Goal: Navigation & Orientation: Find specific page/section

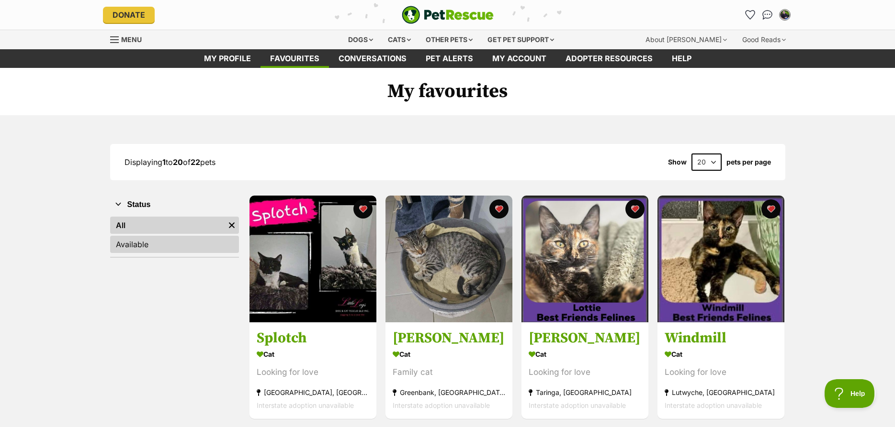
click at [176, 240] on link "Available" at bounding box center [174, 244] width 129 height 17
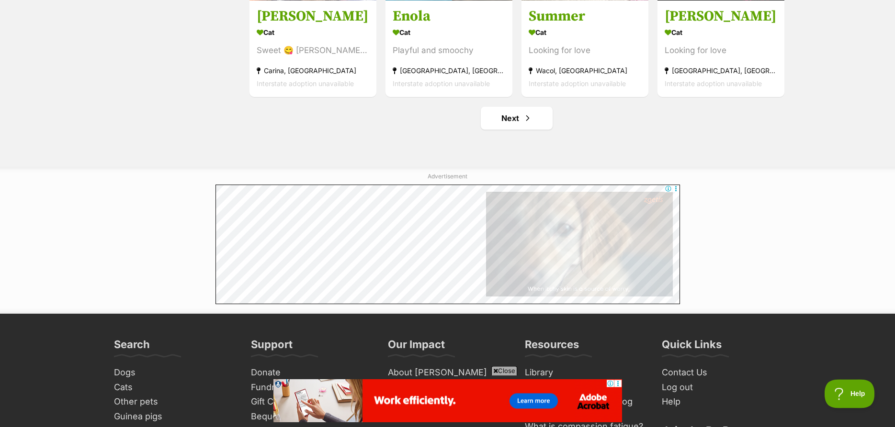
scroll to position [1269, 0]
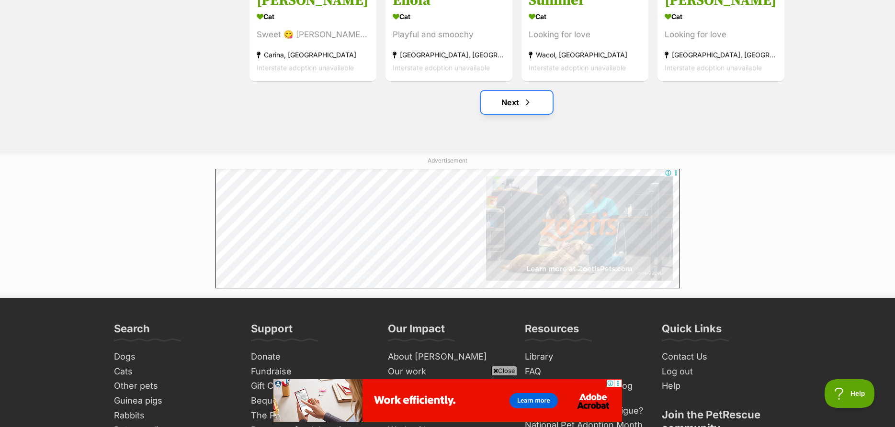
click at [509, 98] on link "Next" at bounding box center [517, 102] width 72 height 23
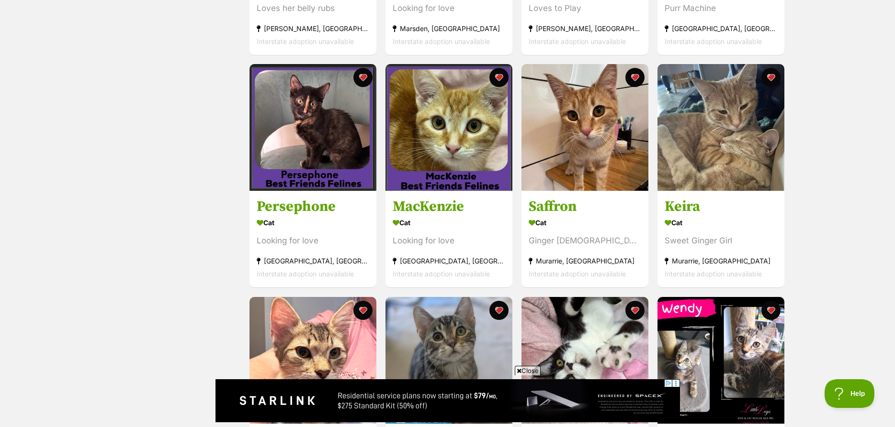
scroll to position [537, 0]
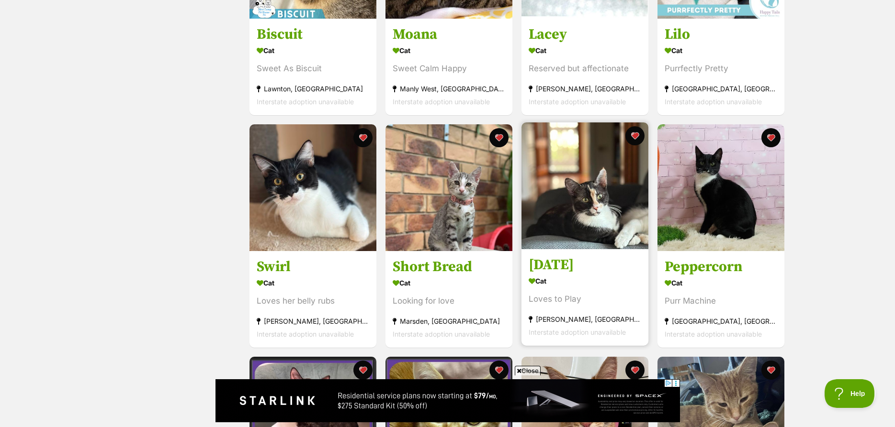
click at [572, 207] on img at bounding box center [584, 186] width 127 height 127
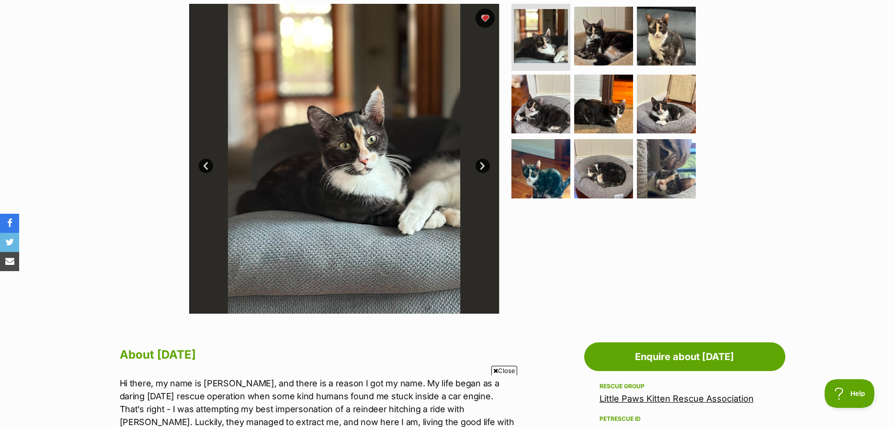
scroll to position [146, 0]
